Goal: Task Accomplishment & Management: Manage account settings

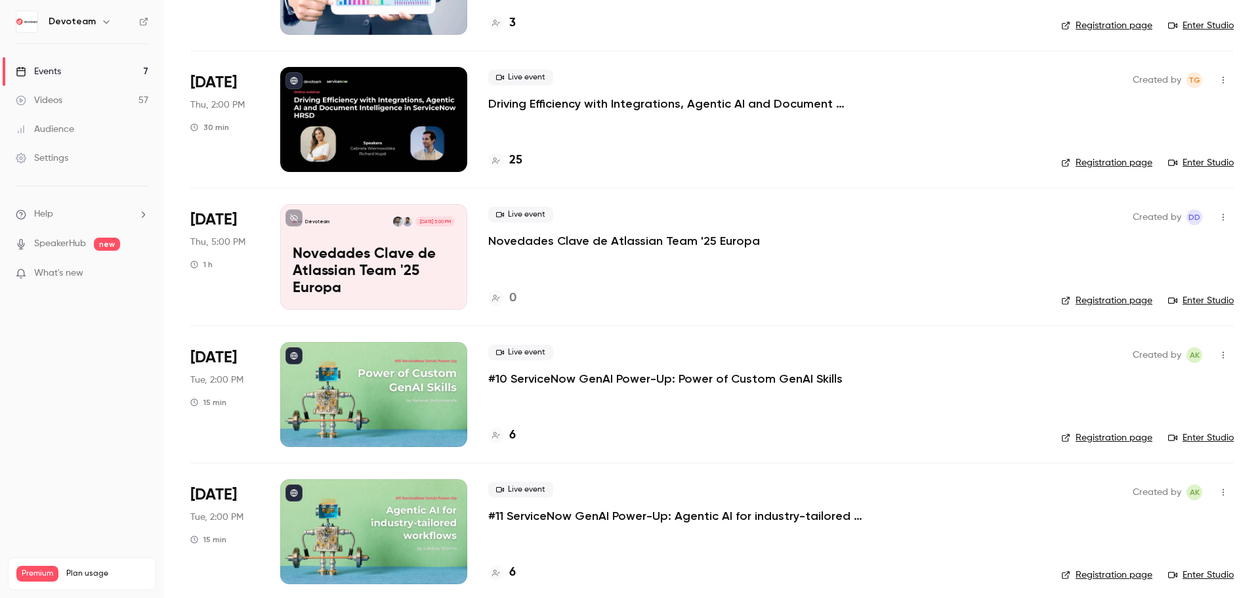
scroll to position [459, 0]
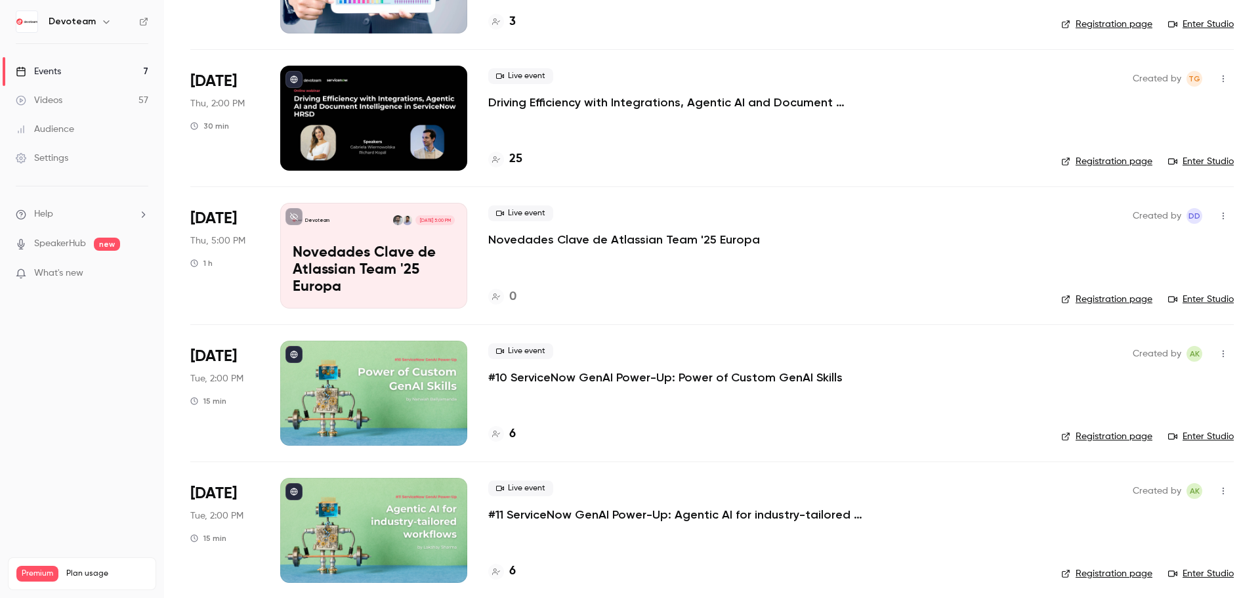
click at [349, 228] on div "Devoteam [DATE] 5:00 PM Novedades Clave de Atlassian Team '25 Europa" at bounding box center [373, 255] width 187 height 105
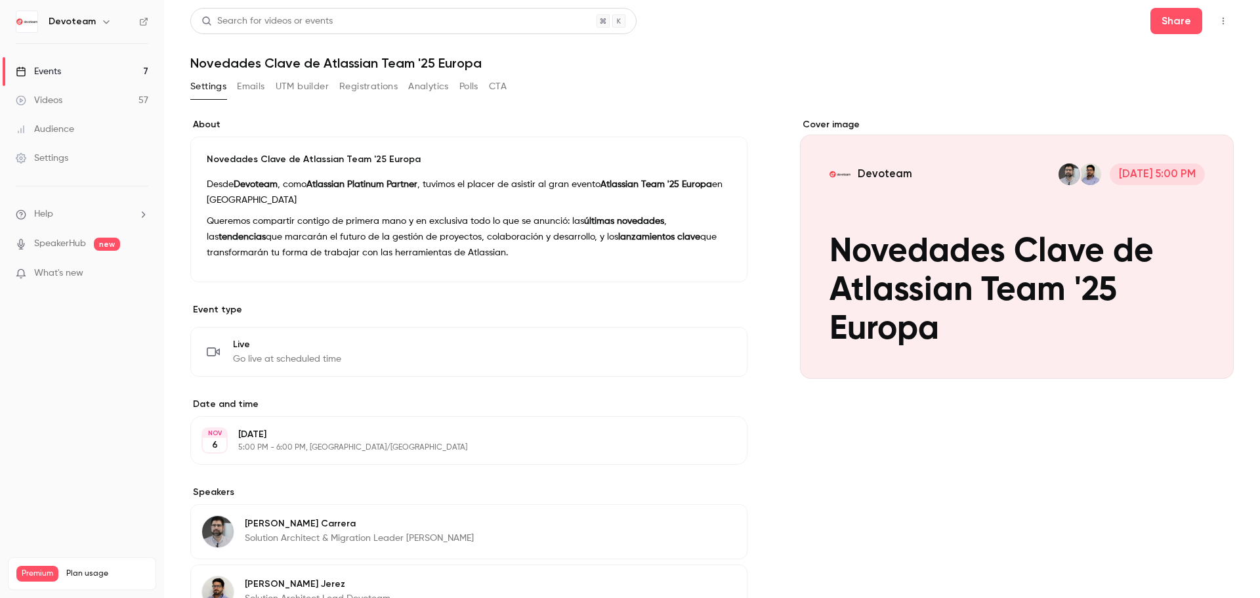
click at [290, 87] on button "UTM builder" at bounding box center [302, 86] width 53 height 21
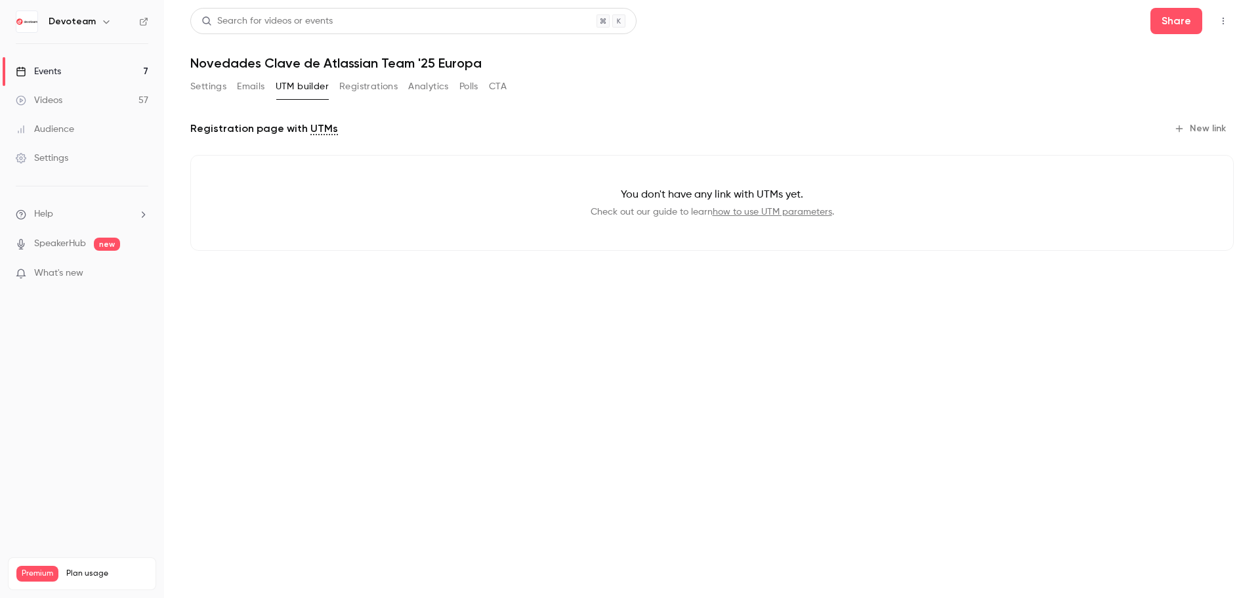
click at [386, 88] on button "Registrations" at bounding box center [368, 86] width 58 height 21
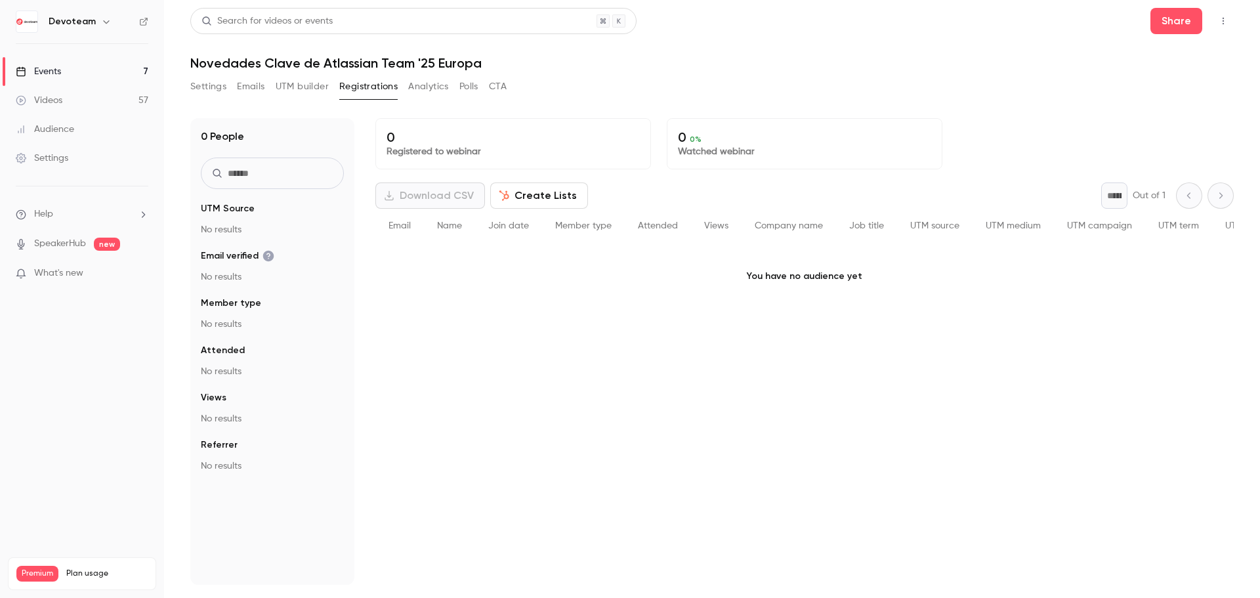
click at [522, 196] on button "Create Lists" at bounding box center [539, 195] width 98 height 26
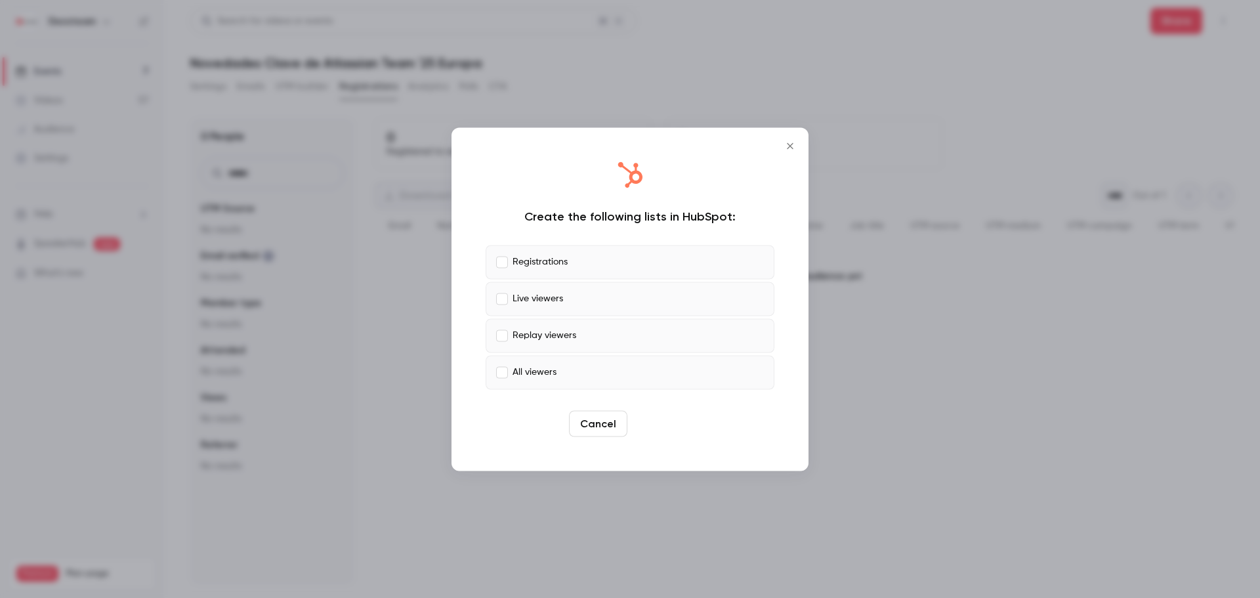
click at [662, 425] on button "Create" at bounding box center [662, 423] width 59 height 26
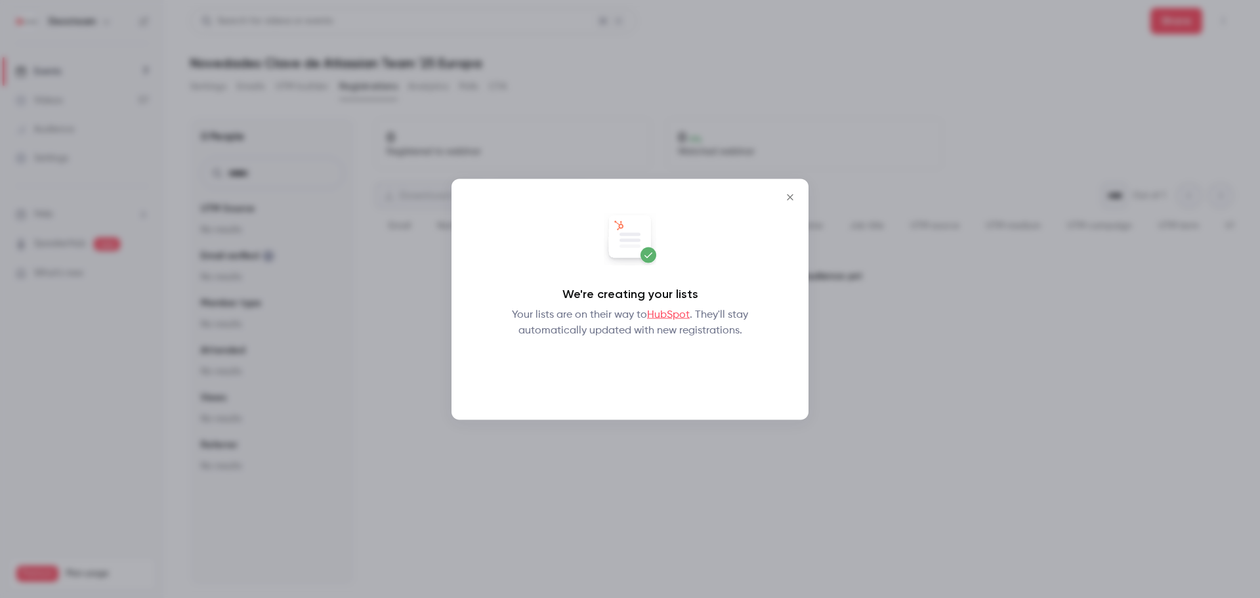
click at [624, 370] on button "Okay" at bounding box center [630, 372] width 48 height 26
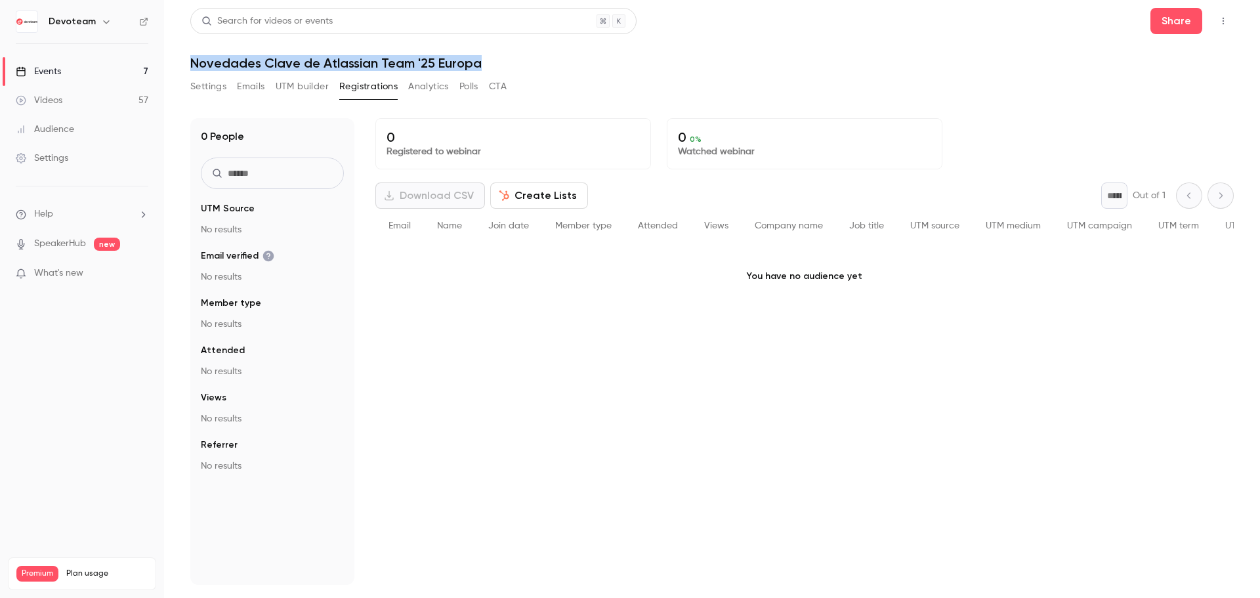
drag, startPoint x: 486, startPoint y: 64, endPoint x: 188, endPoint y: 73, distance: 298.8
click at [188, 73] on main "Search for videos or events Share Novedades Clave de Atlassian Team '25 Europa …" at bounding box center [712, 299] width 1096 height 598
copy h1 "Novedades Clave de Atlassian Team '25 Europa"
